Goal: Use online tool/utility: Utilize a website feature to perform a specific function

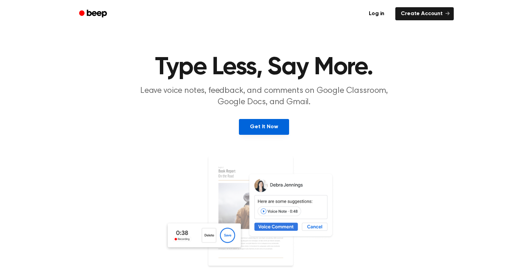
click at [261, 130] on link "Get It Now" at bounding box center [264, 127] width 50 height 16
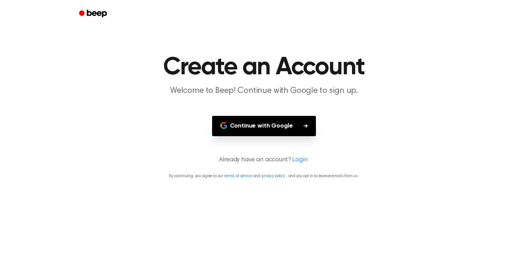
click at [261, 128] on button "Continue with Google" at bounding box center [264, 126] width 104 height 20
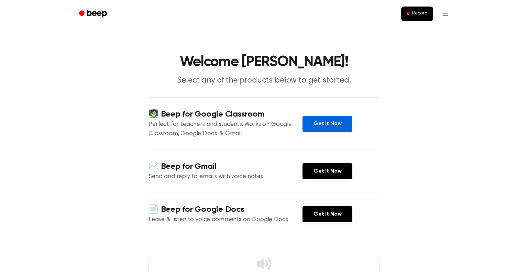
click at [321, 128] on link "Get It Now" at bounding box center [328, 124] width 50 height 16
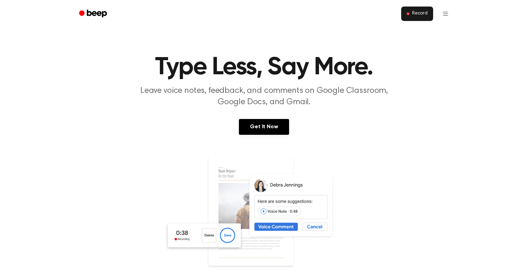
click at [410, 15] on button "Record" at bounding box center [418, 14] width 32 height 14
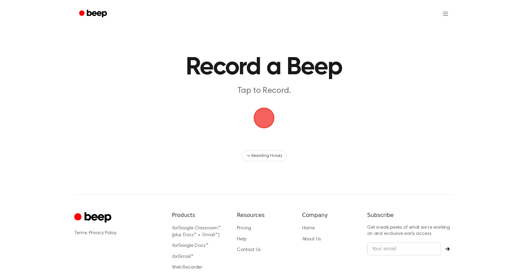
click at [265, 114] on span "button" at bounding box center [264, 118] width 28 height 28
click at [265, 114] on span "button" at bounding box center [264, 117] width 25 height 25
click at [201, 116] on main "Record a Beep Tap to Record. Recording History" at bounding box center [264, 80] width 528 height 161
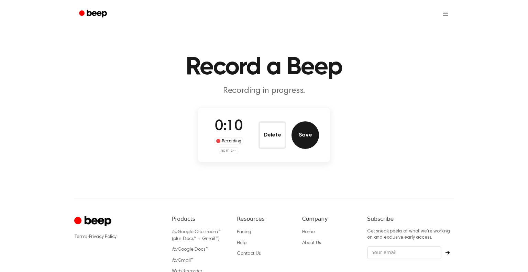
click at [308, 130] on button "Save" at bounding box center [306, 135] width 28 height 28
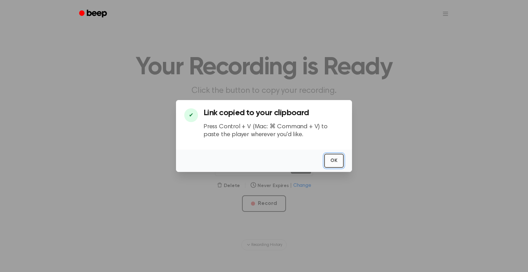
click at [334, 156] on button "OK" at bounding box center [334, 161] width 20 height 14
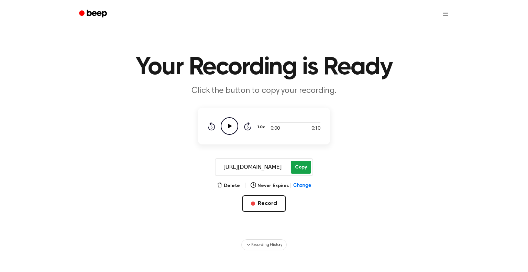
click at [296, 164] on button "Copy" at bounding box center [301, 167] width 20 height 13
click at [0, 259] on div "Your Recording is Ready Click the button to copy your recording. 0:00 0:10 1.0x…" at bounding box center [264, 207] width 528 height 414
click at [233, 186] on button "Delete" at bounding box center [228, 185] width 23 height 7
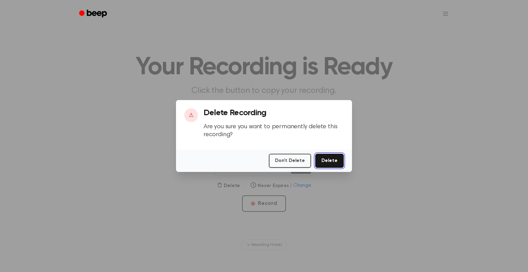
click at [332, 160] on button "Delete" at bounding box center [330, 161] width 29 height 14
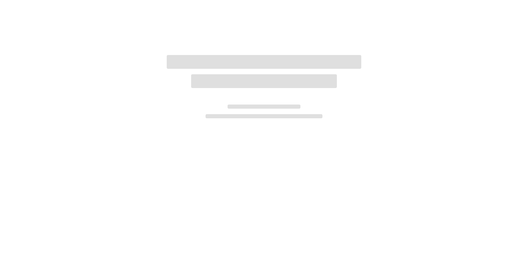
click at [329, 162] on div at bounding box center [264, 136] width 528 height 272
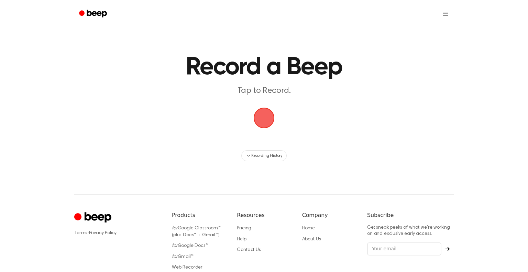
click at [264, 118] on span "button" at bounding box center [264, 118] width 39 height 39
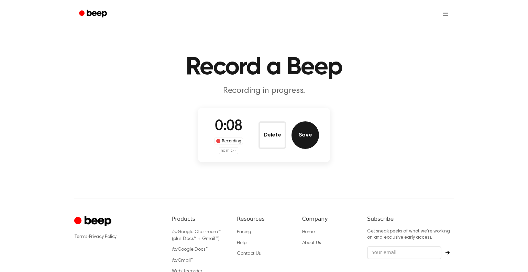
click at [307, 125] on button "Save" at bounding box center [306, 135] width 28 height 28
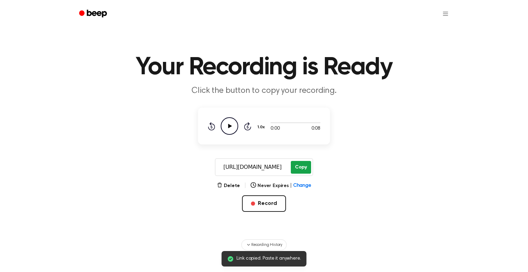
click at [301, 164] on button "Copy" at bounding box center [301, 167] width 20 height 13
click at [301, 169] on button "Copy" at bounding box center [301, 167] width 20 height 13
